Goal: Participate in discussion: Engage in conversation with other users on a specific topic

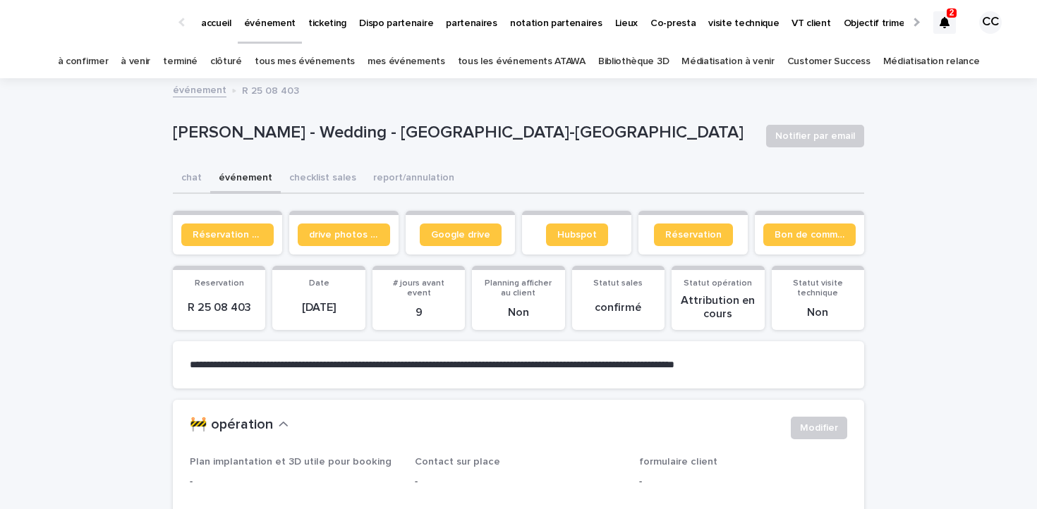
click at [150, 58] on link "à venir" at bounding box center [136, 61] width 30 height 33
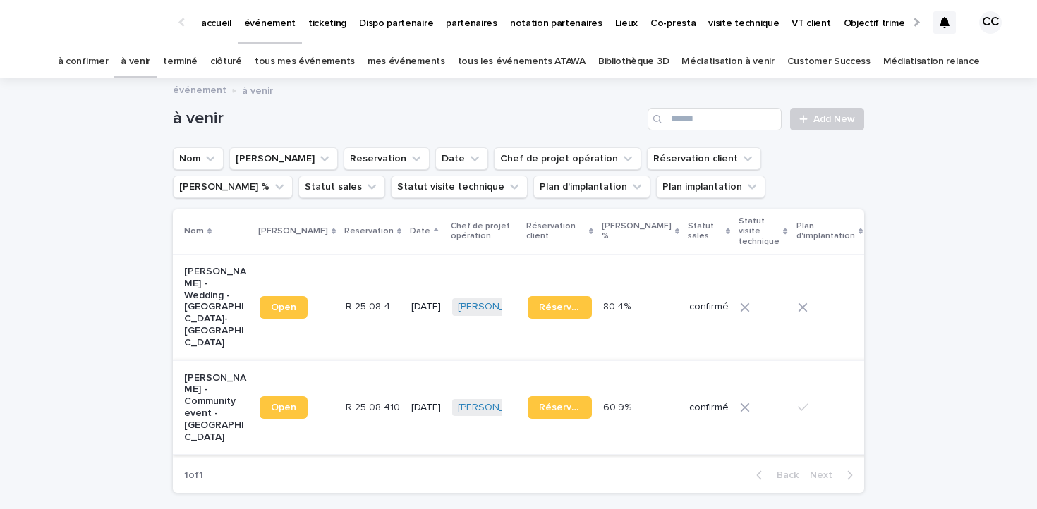
click at [271, 403] on span "Open" at bounding box center [283, 408] width 25 height 10
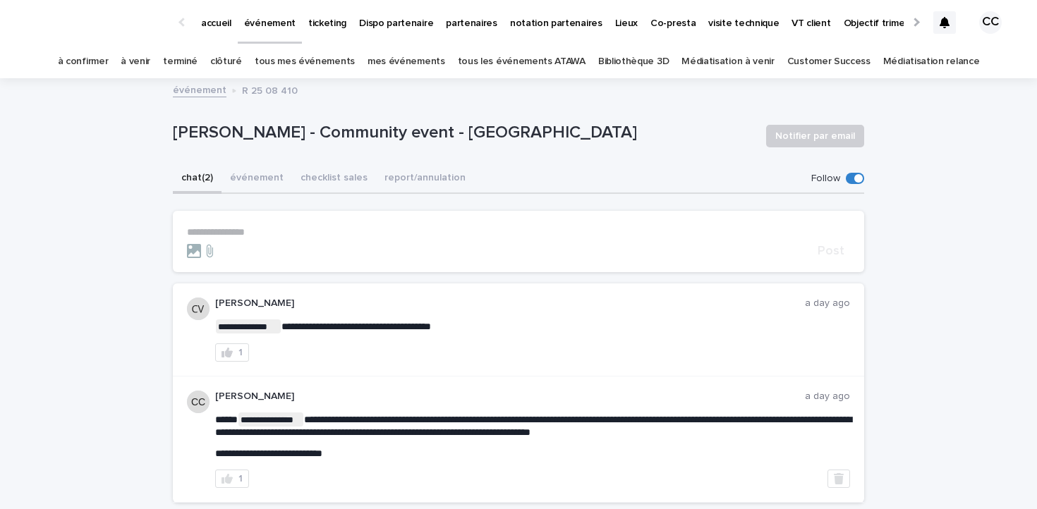
scroll to position [13, 0]
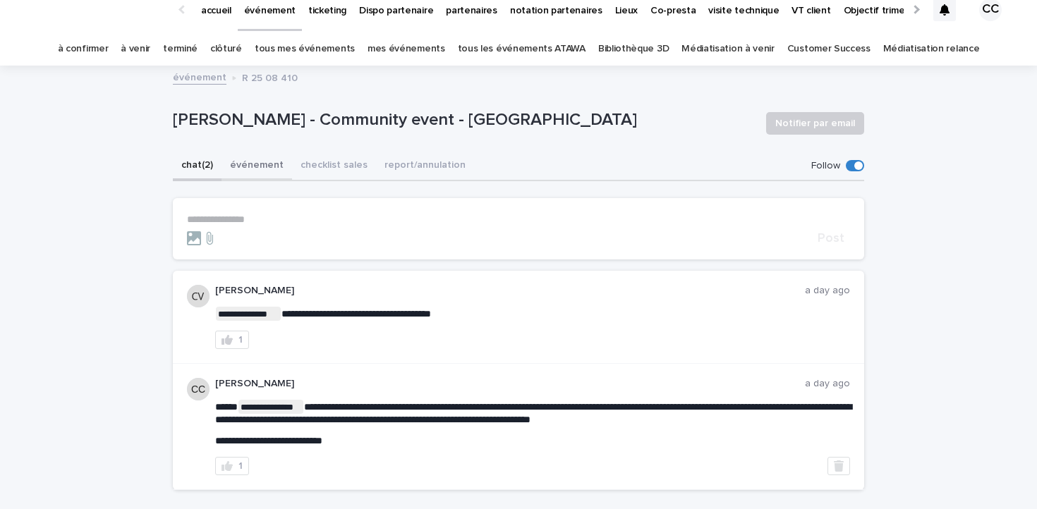
click at [273, 164] on button "événement" at bounding box center [256, 167] width 71 height 30
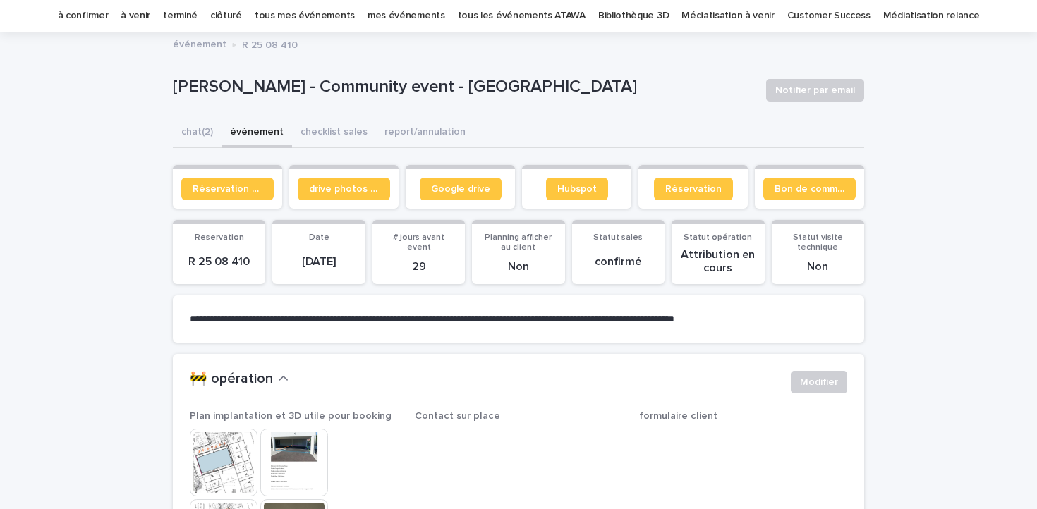
scroll to position [126, 0]
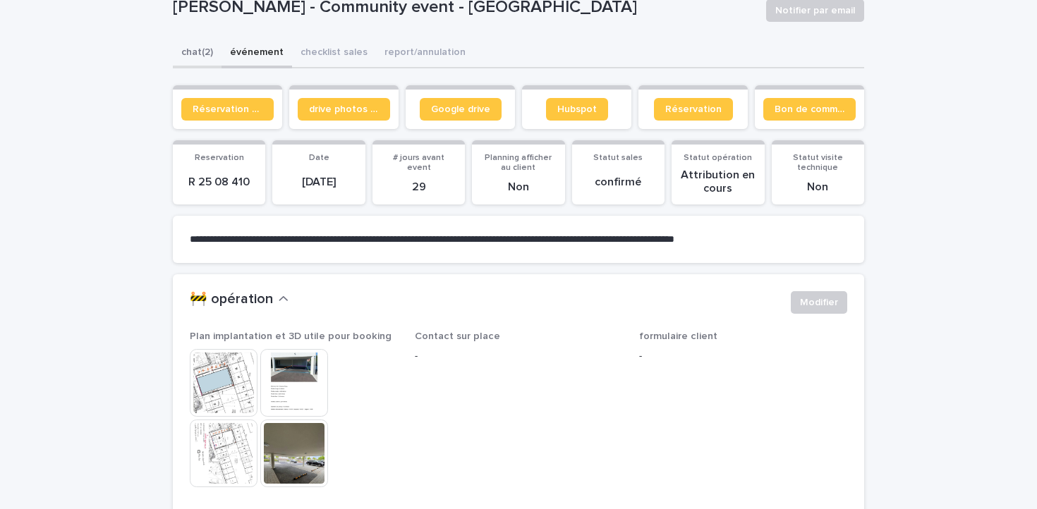
click at [191, 49] on button "chat (2)" at bounding box center [197, 54] width 49 height 30
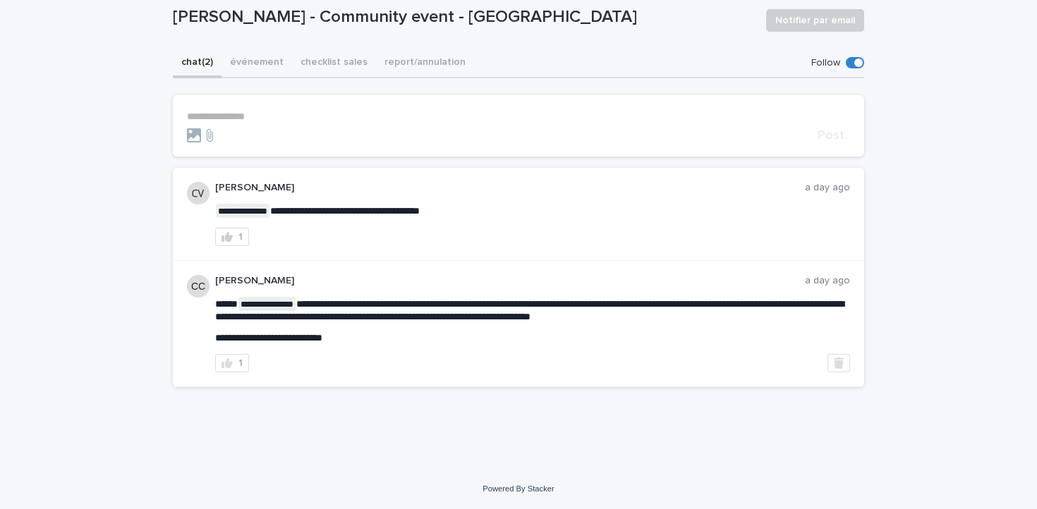
scroll to position [116, 0]
click at [348, 126] on form "**********" at bounding box center [518, 127] width 663 height 32
click at [348, 119] on p "**********" at bounding box center [518, 117] width 663 height 12
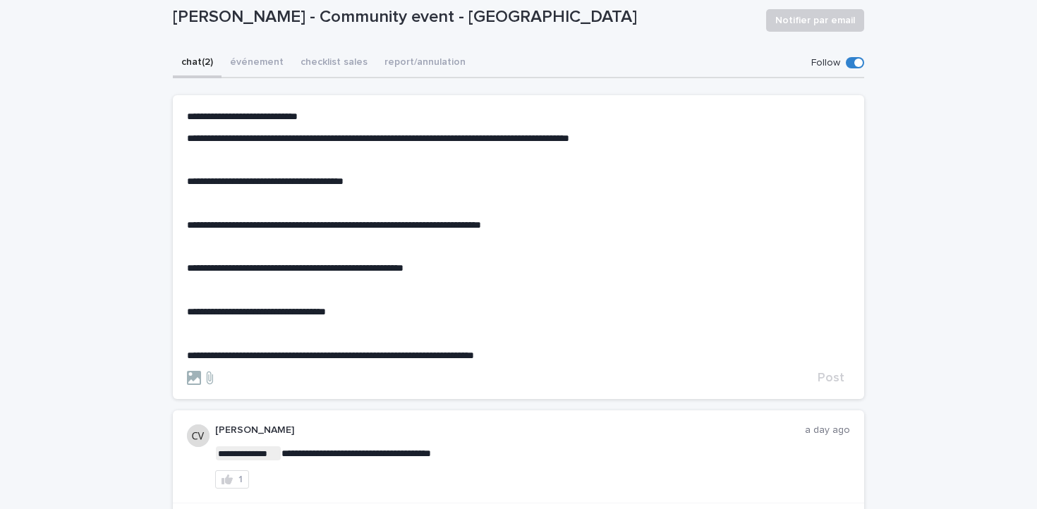
click at [372, 162] on p "﻿" at bounding box center [518, 160] width 663 height 12
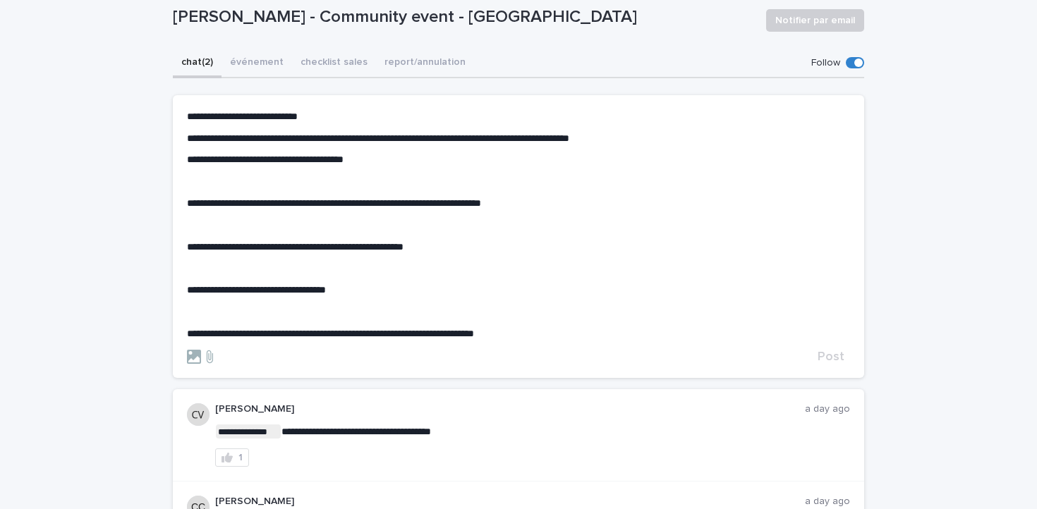
click at [374, 180] on p "﻿" at bounding box center [518, 182] width 663 height 12
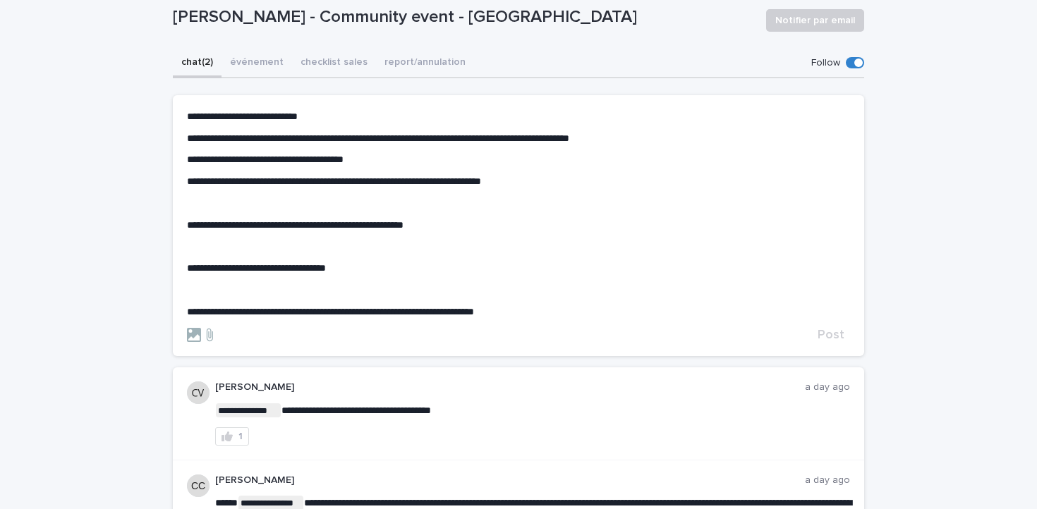
click at [388, 212] on div "**********" at bounding box center [518, 214] width 663 height 207
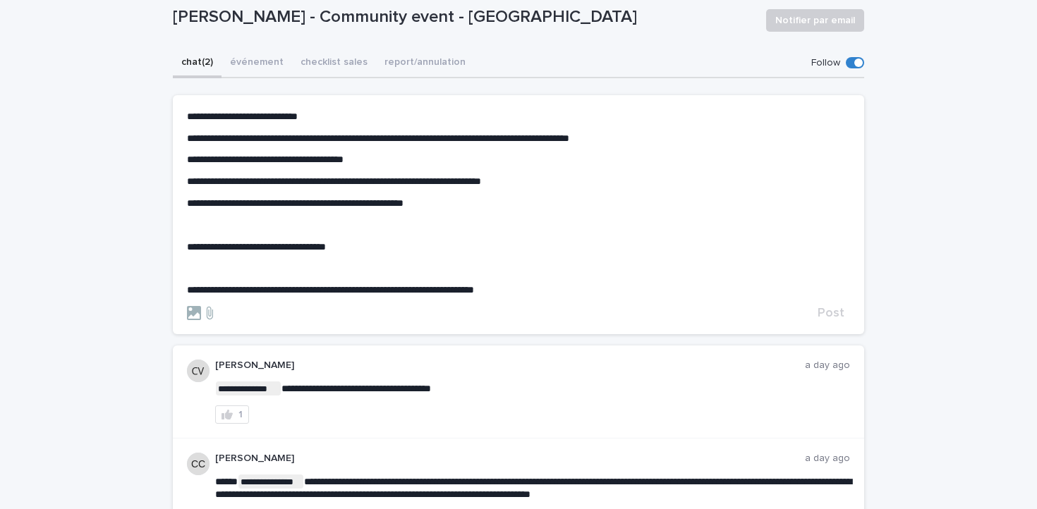
click at [380, 224] on p "﻿" at bounding box center [518, 225] width 663 height 12
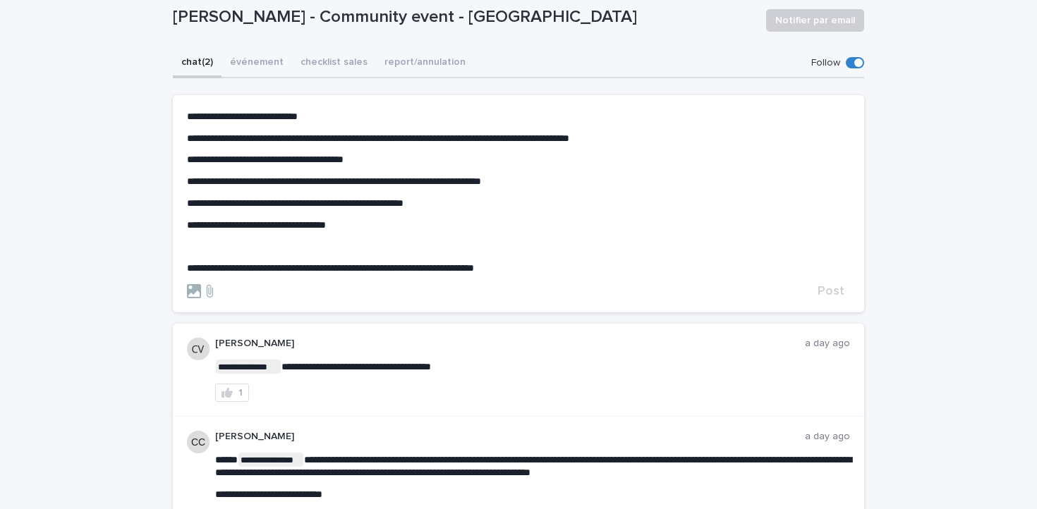
click at [377, 244] on p "﻿" at bounding box center [518, 247] width 663 height 12
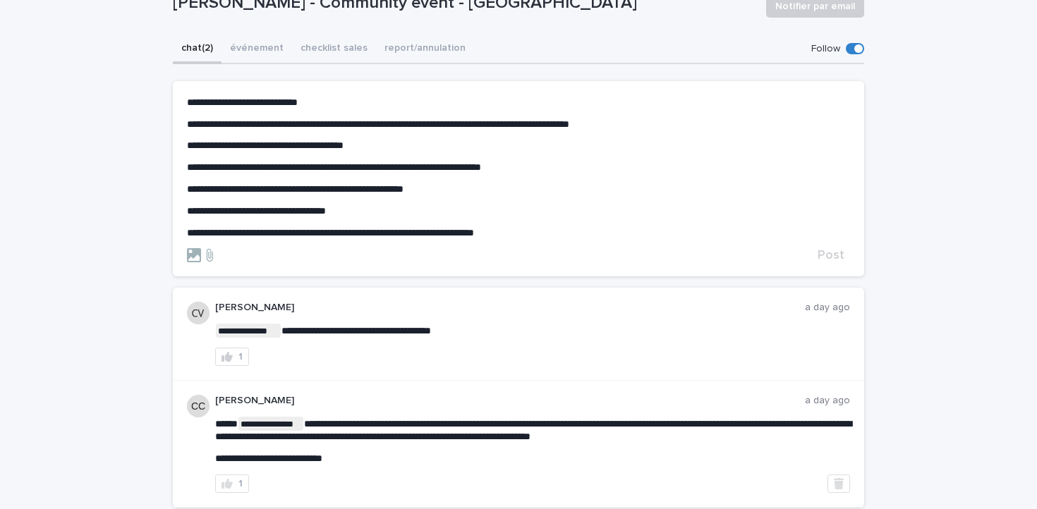
scroll to position [135, 0]
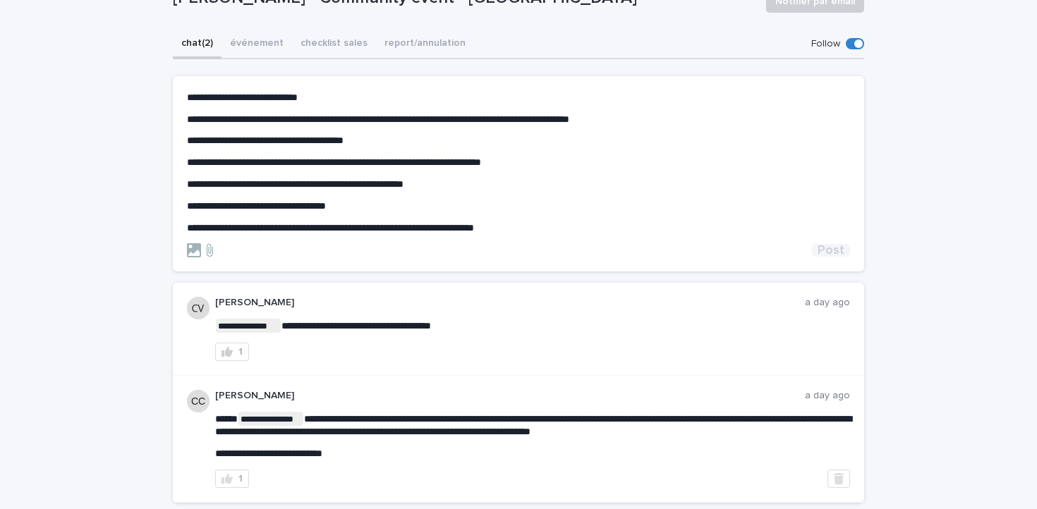
click at [837, 253] on span "Post" at bounding box center [831, 250] width 27 height 13
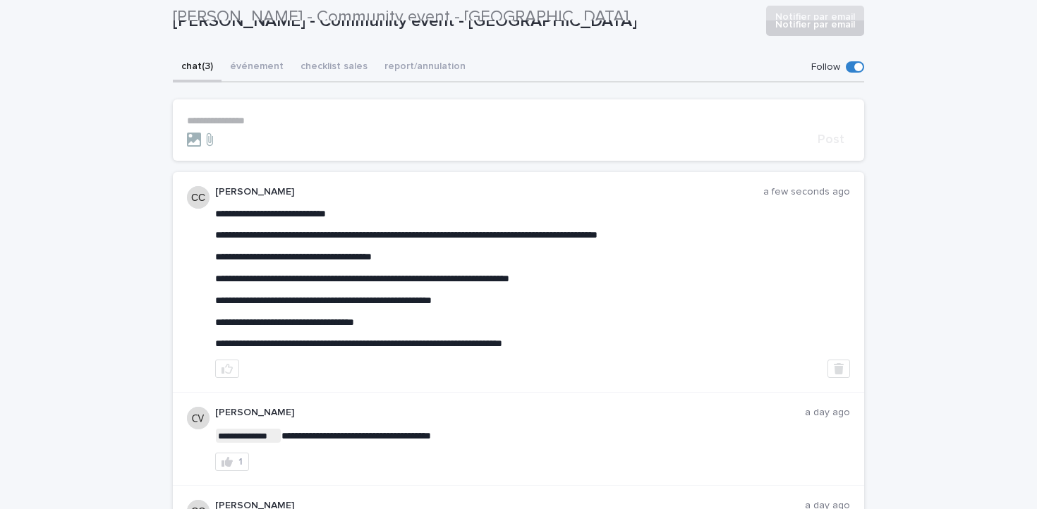
scroll to position [0, 0]
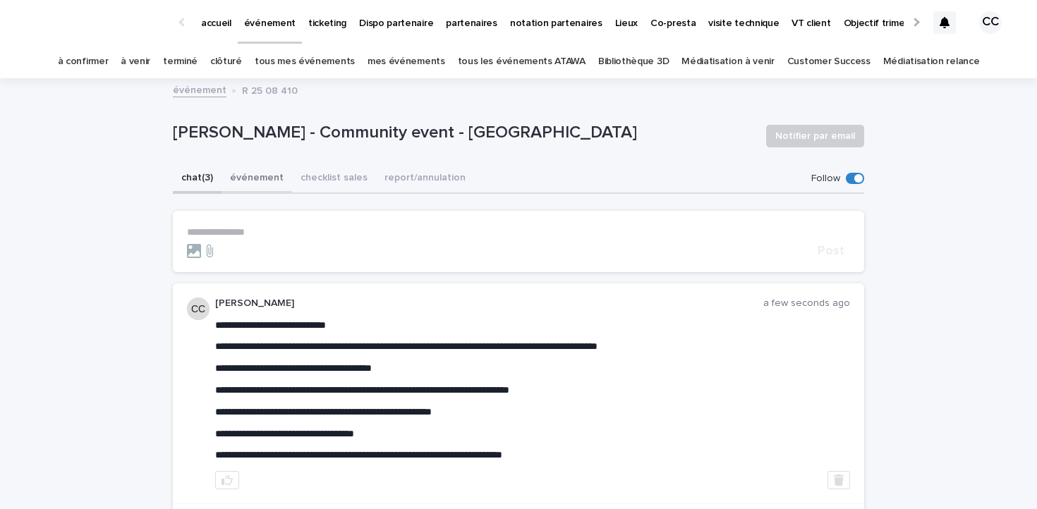
click at [269, 176] on button "événement" at bounding box center [256, 179] width 71 height 30
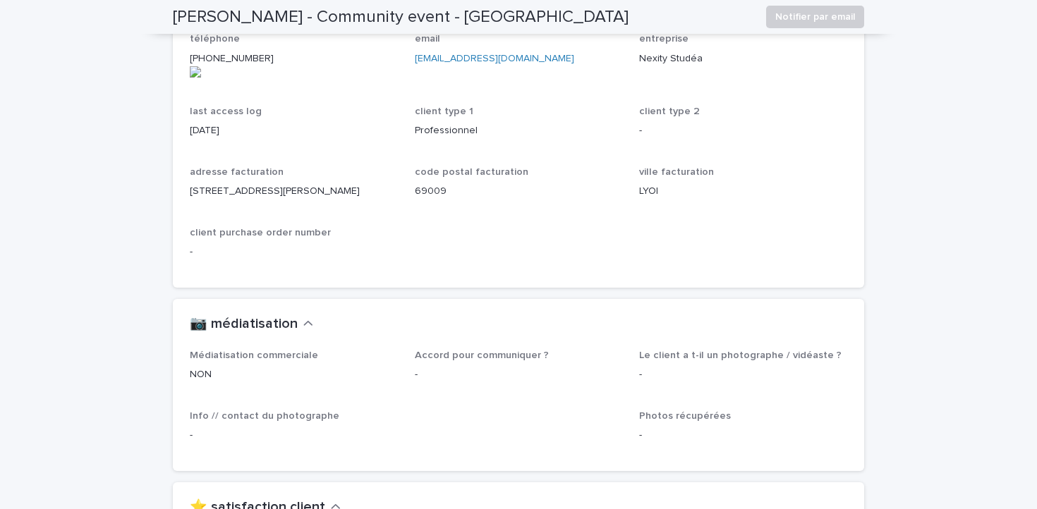
scroll to position [1395, 0]
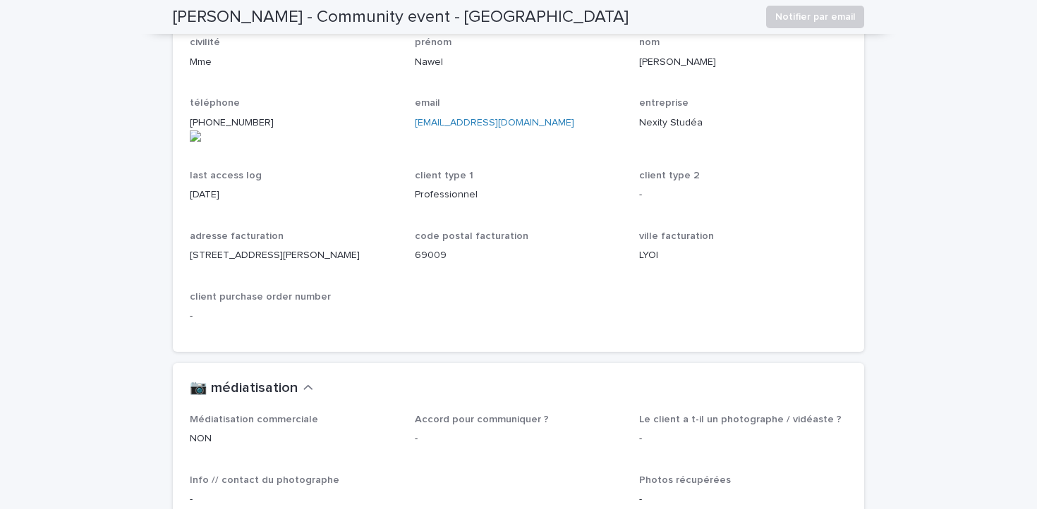
click at [649, 248] on p "LYOI" at bounding box center [743, 255] width 208 height 15
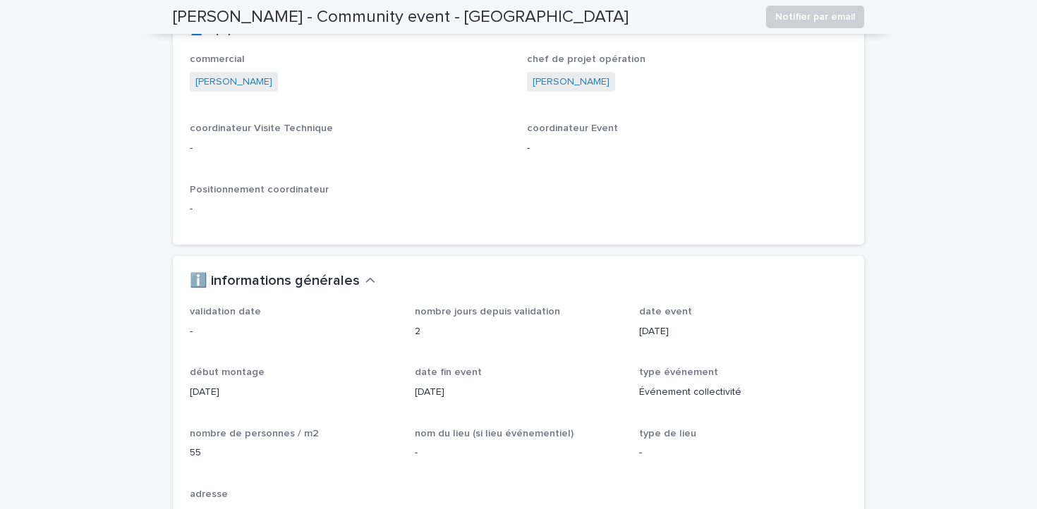
scroll to position [0, 0]
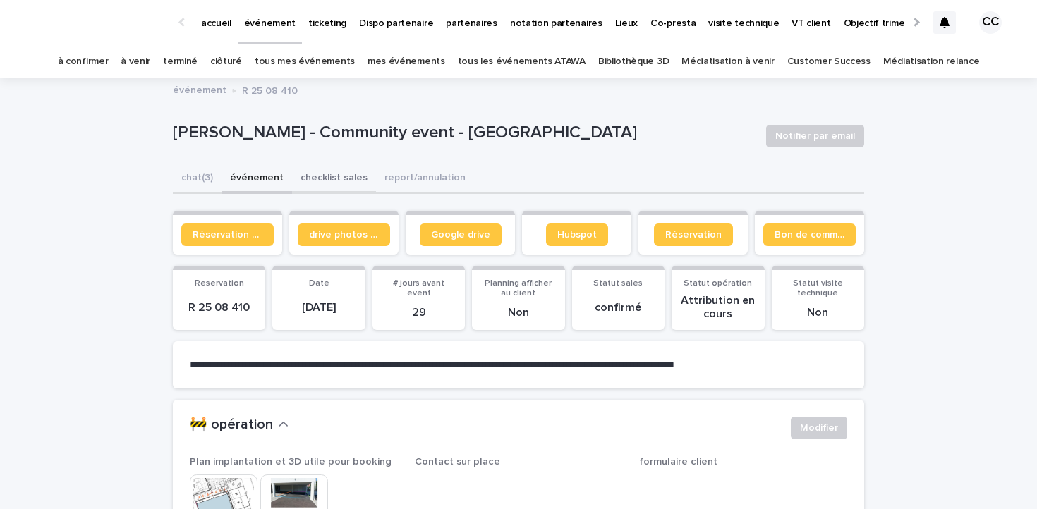
click at [345, 173] on button "checklist sales" at bounding box center [334, 179] width 84 height 30
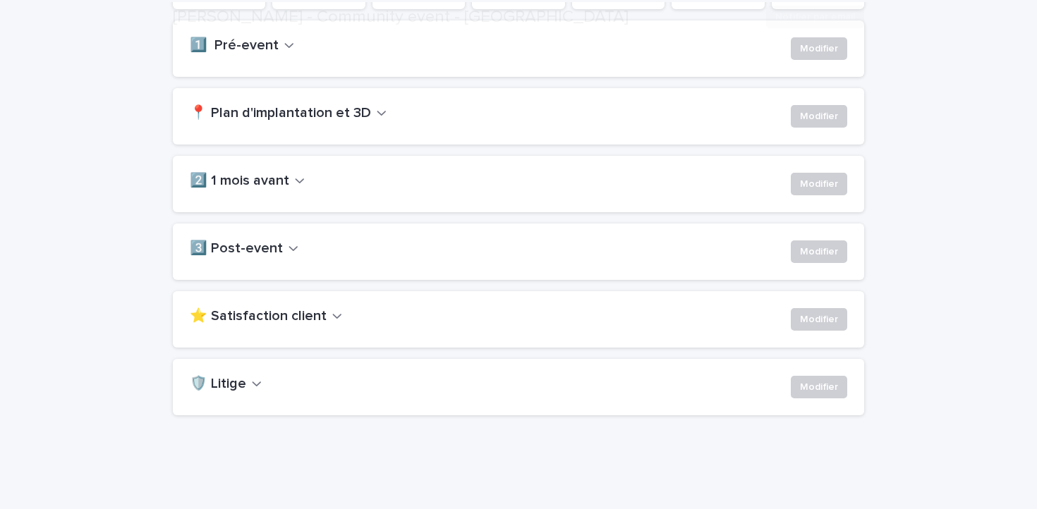
scroll to position [348, 0]
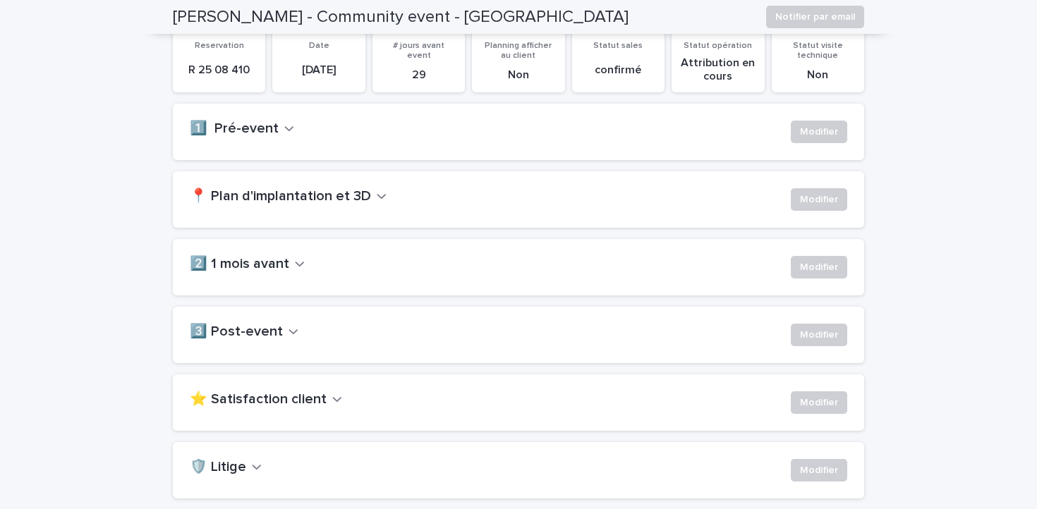
click at [284, 122] on icon "button" at bounding box center [289, 128] width 10 height 13
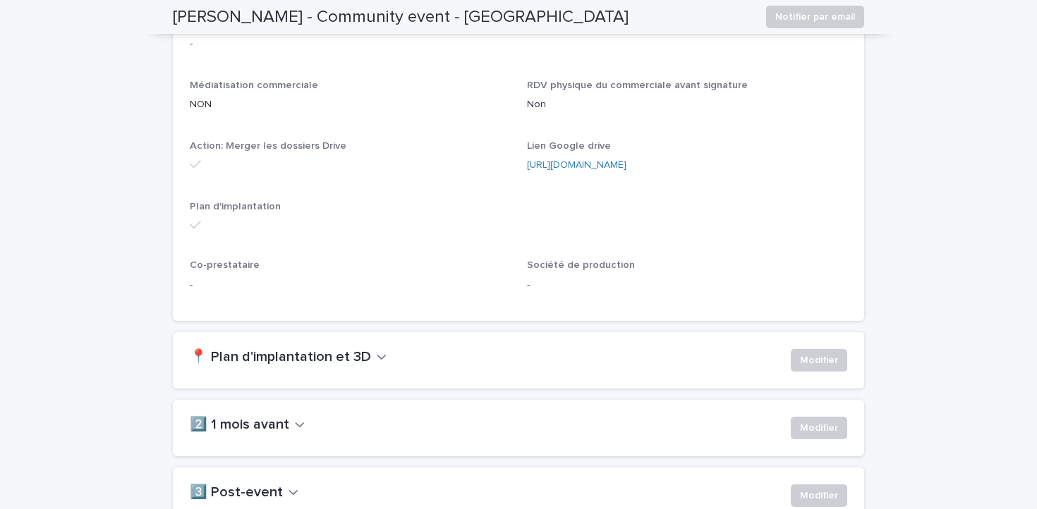
scroll to position [505, 0]
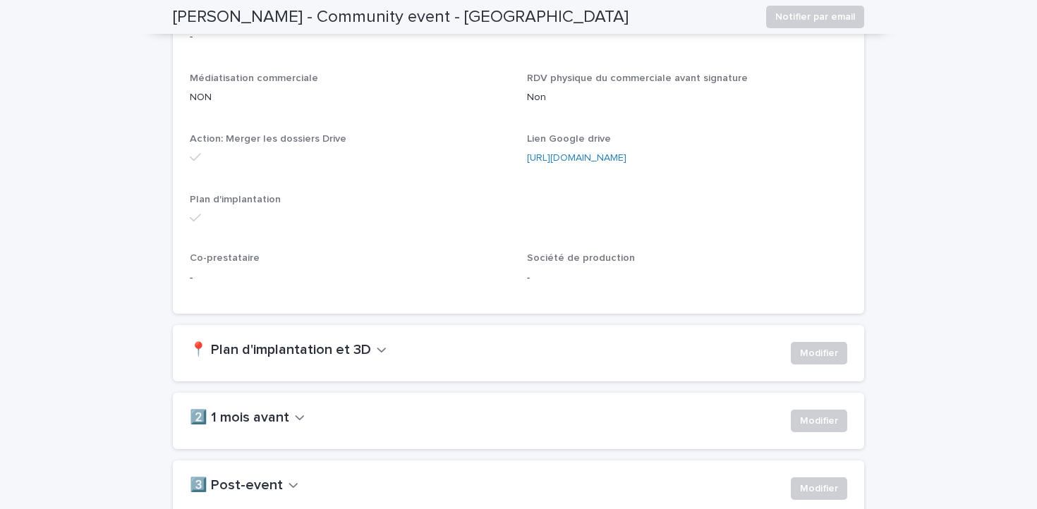
click at [365, 353] on button "📍 Plan d'implantation et 3D" at bounding box center [288, 350] width 197 height 17
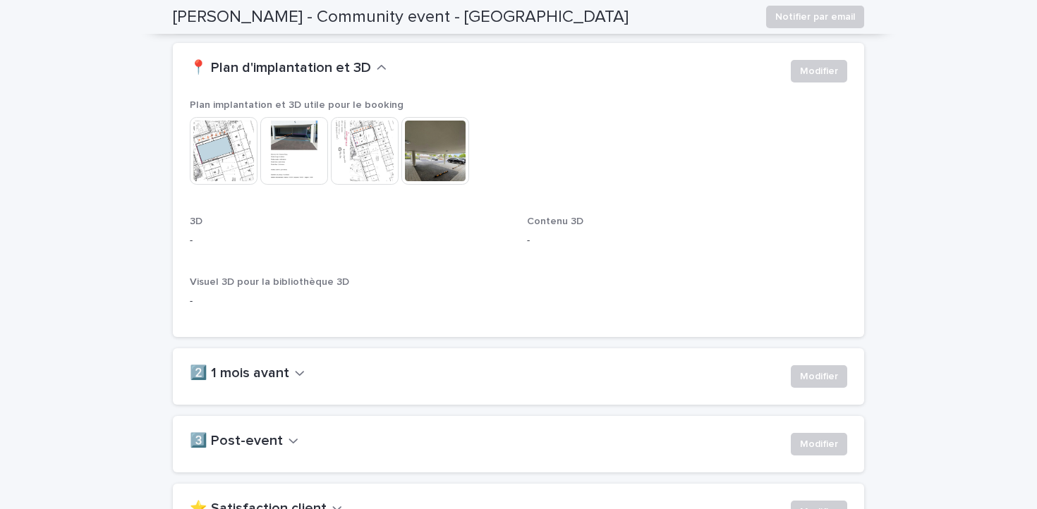
scroll to position [925, 0]
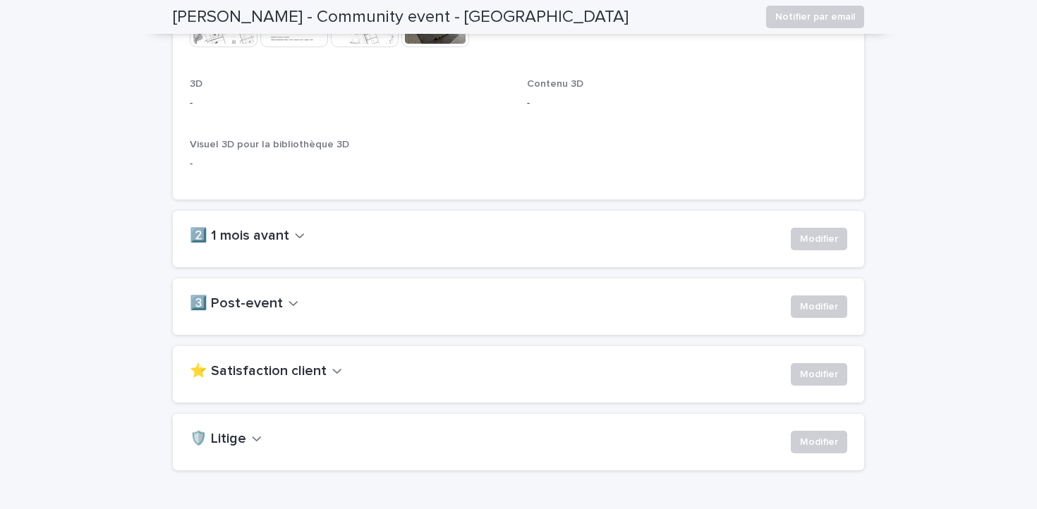
click at [281, 234] on h2 "2️⃣ 1 mois avant" at bounding box center [239, 236] width 99 height 17
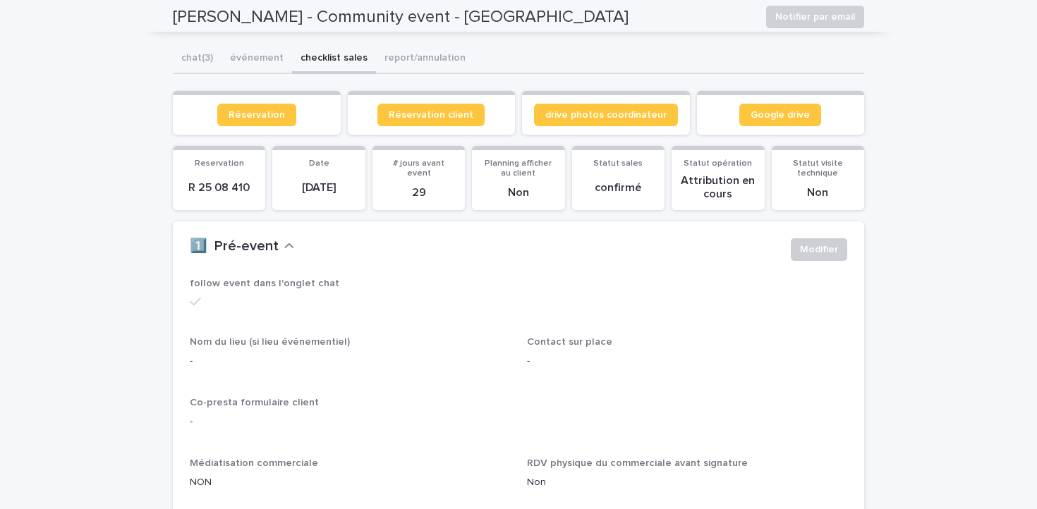
scroll to position [0, 0]
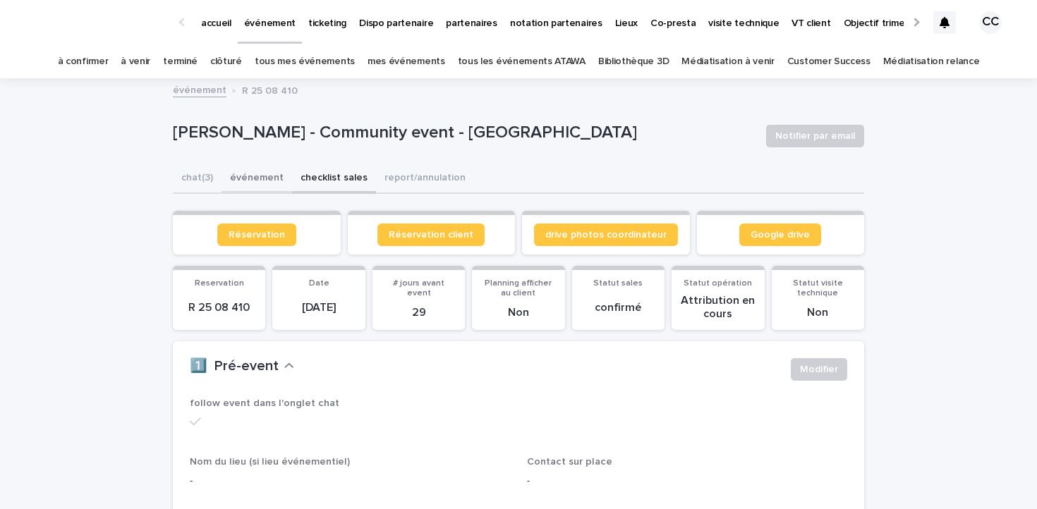
click at [262, 172] on button "événement" at bounding box center [256, 179] width 71 height 30
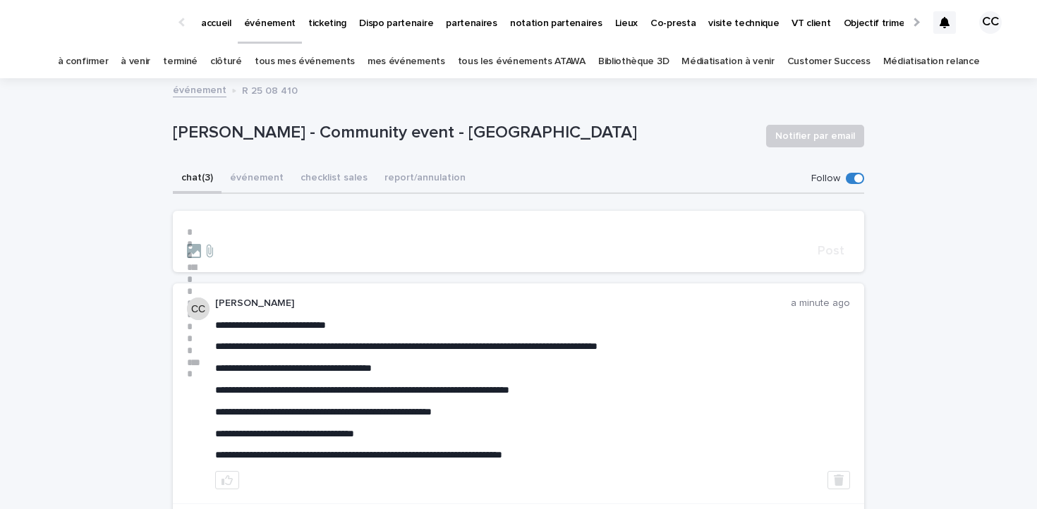
click at [205, 178] on button "chat (3)" at bounding box center [197, 179] width 49 height 30
